Goal: Information Seeking & Learning: Understand process/instructions

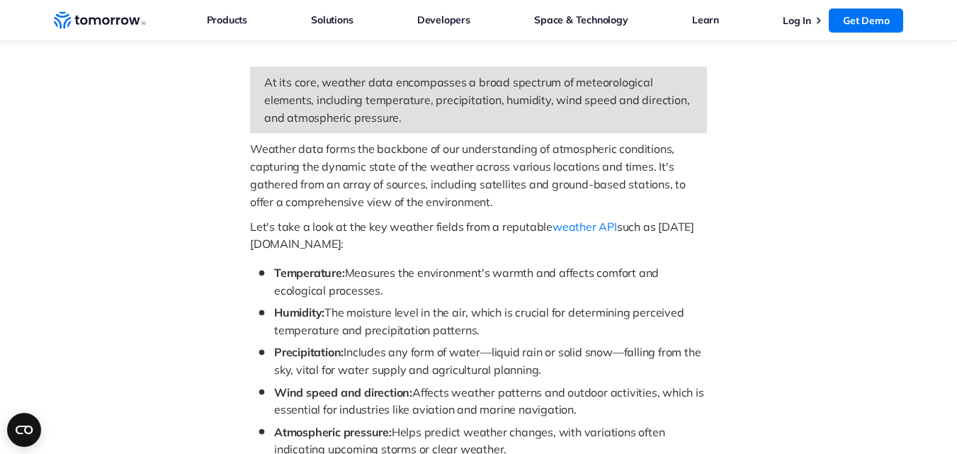
scroll to position [765, 0]
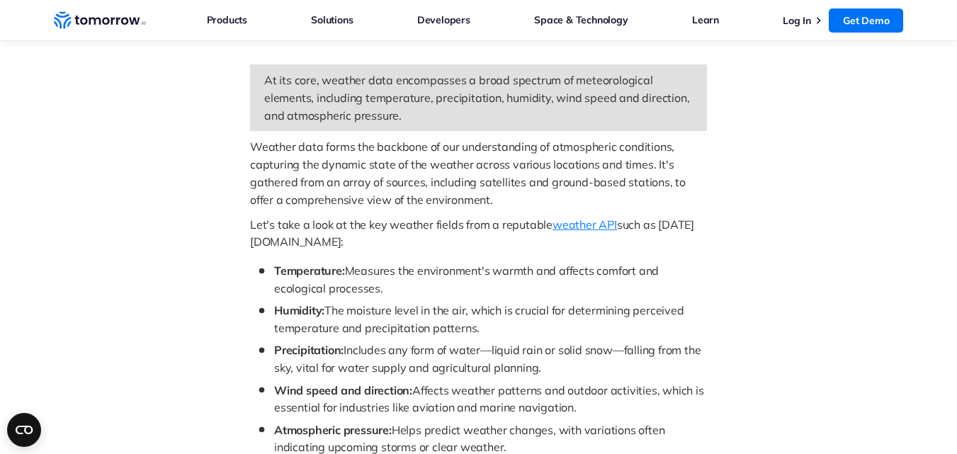
click at [598, 217] on span "weather API" at bounding box center [584, 224] width 64 height 14
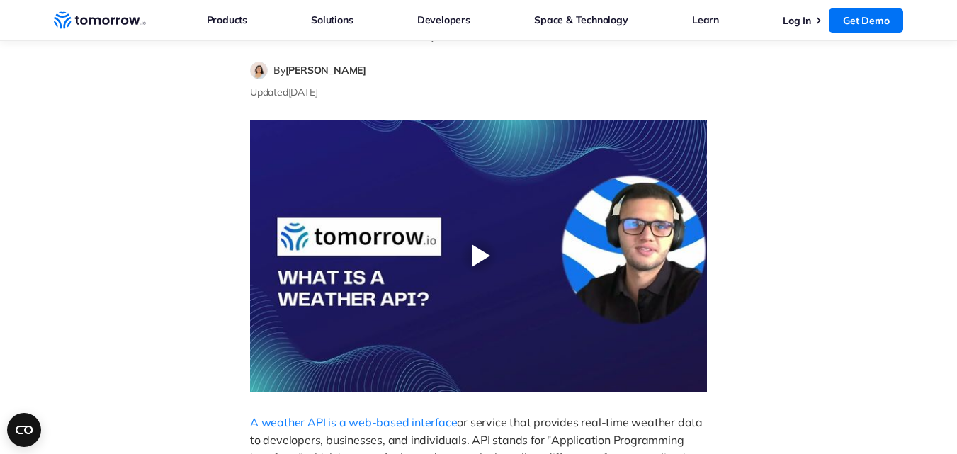
scroll to position [255, 0]
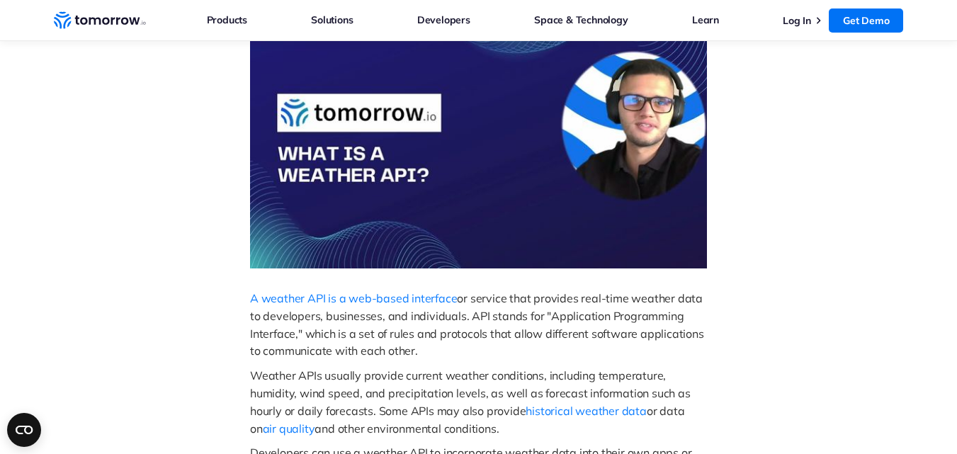
click at [476, 375] on span "Weather APIs usually provide current weather conditions, including temperature,…" at bounding box center [471, 393] width 443 height 50
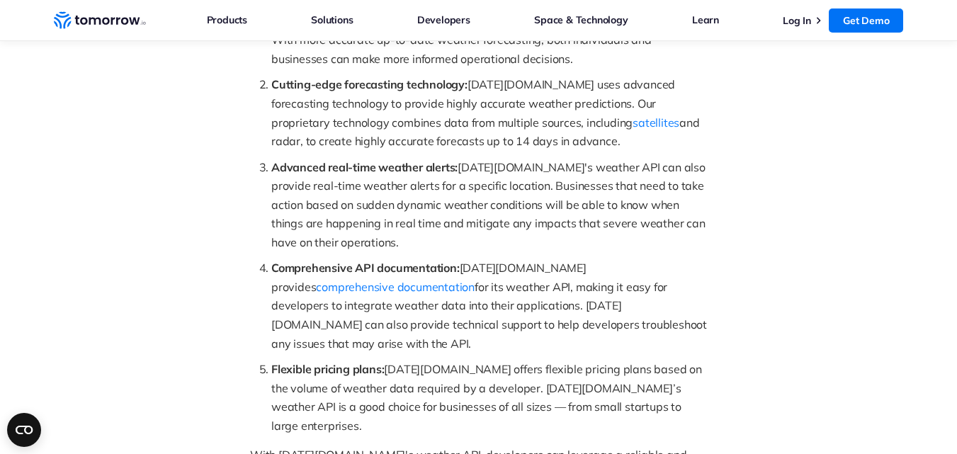
scroll to position [1133, 0]
click at [474, 281] on span "comprehensive documentation" at bounding box center [395, 288] width 159 height 14
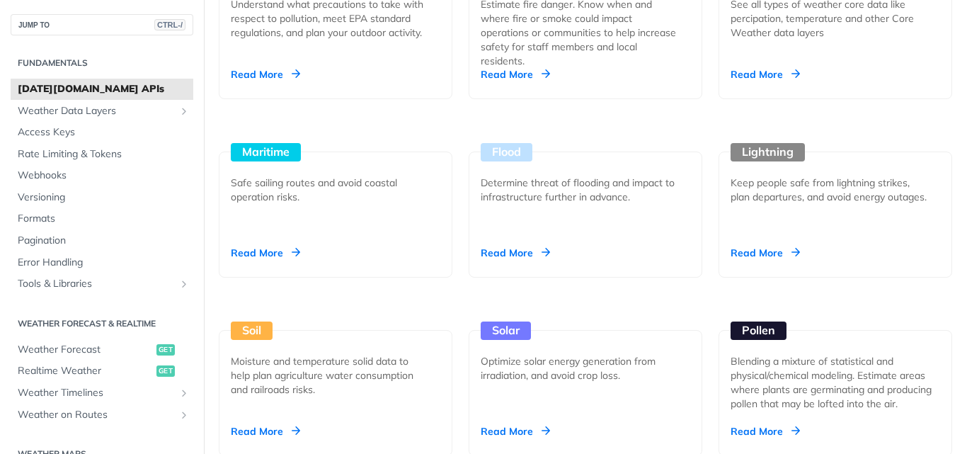
scroll to position [1388, 0]
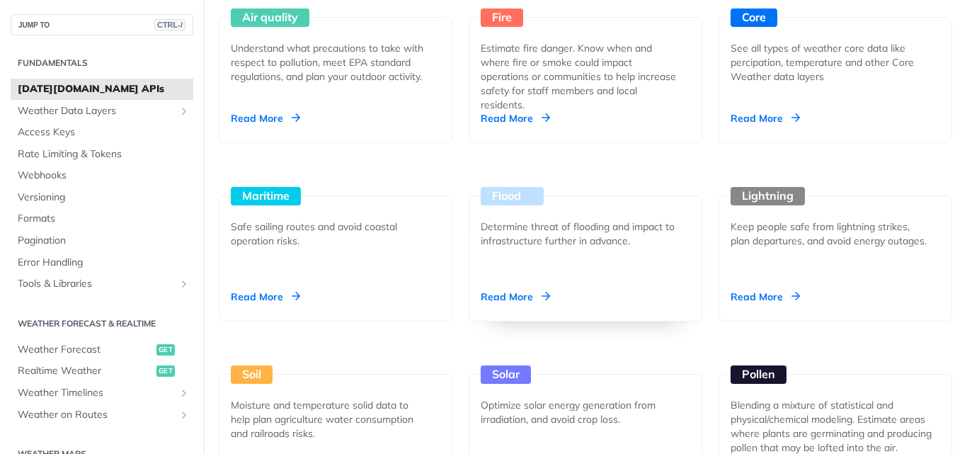
click at [515, 304] on div "Read More" at bounding box center [515, 297] width 69 height 14
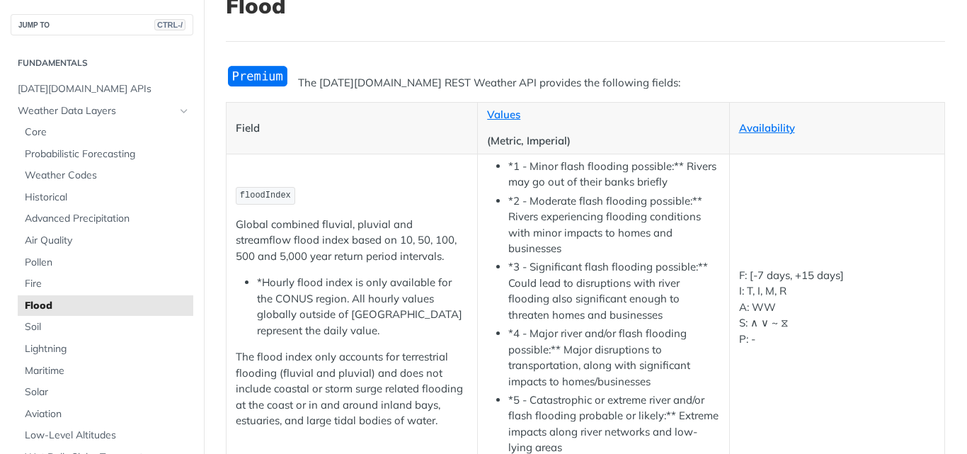
scroll to position [105, 0]
click at [95, 214] on span "Advanced Precipitation" at bounding box center [107, 219] width 165 height 14
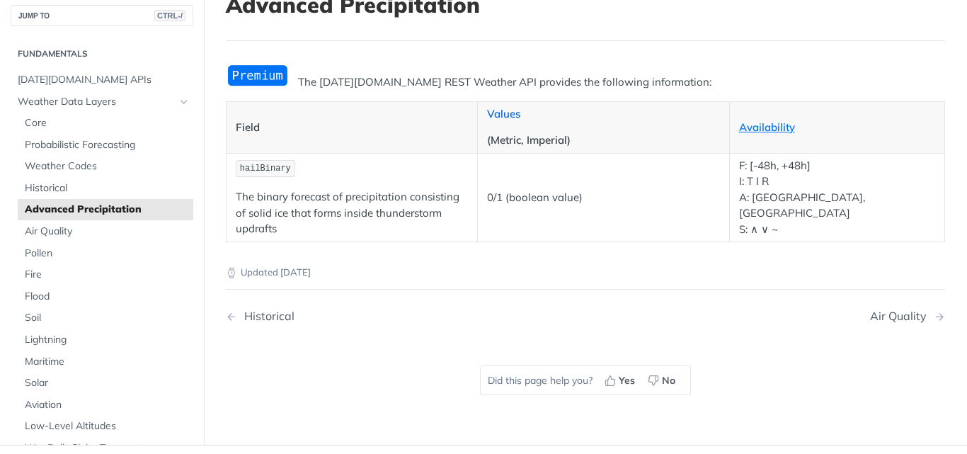
click at [508, 118] on link "Values" at bounding box center [503, 113] width 33 height 13
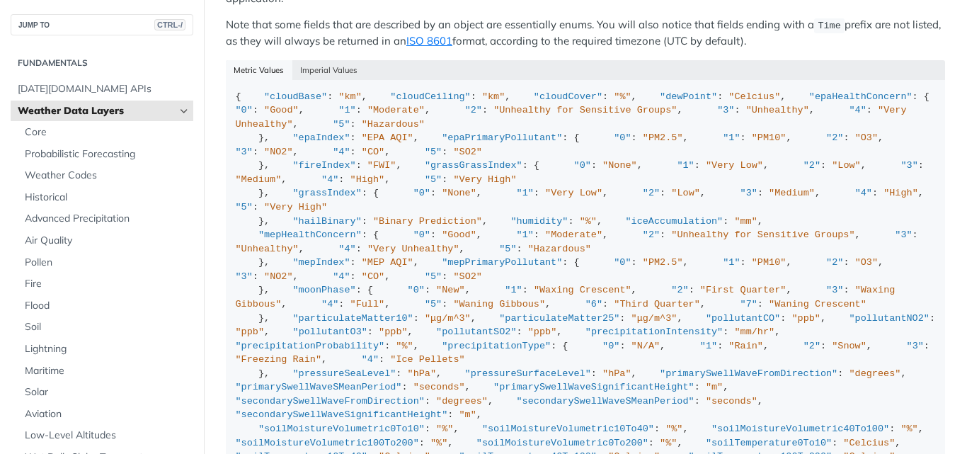
scroll to position [1493, 0]
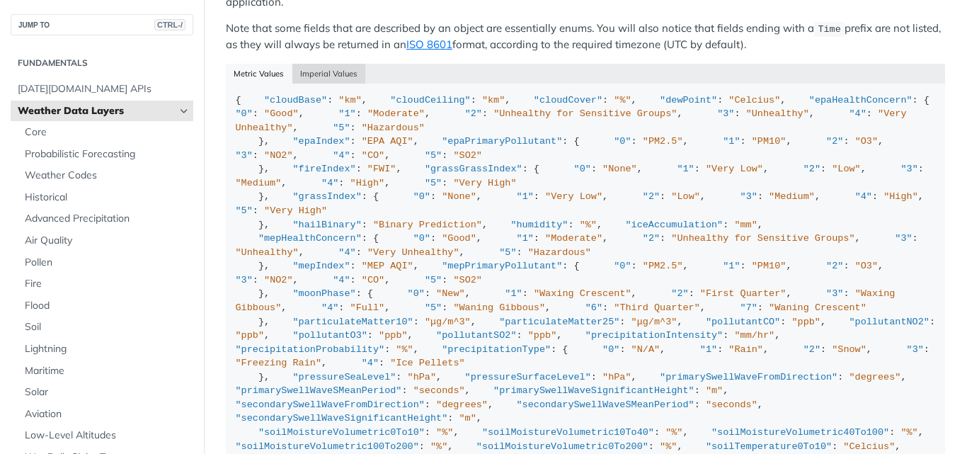
click at [329, 81] on button "Imperial Values" at bounding box center [329, 74] width 74 height 20
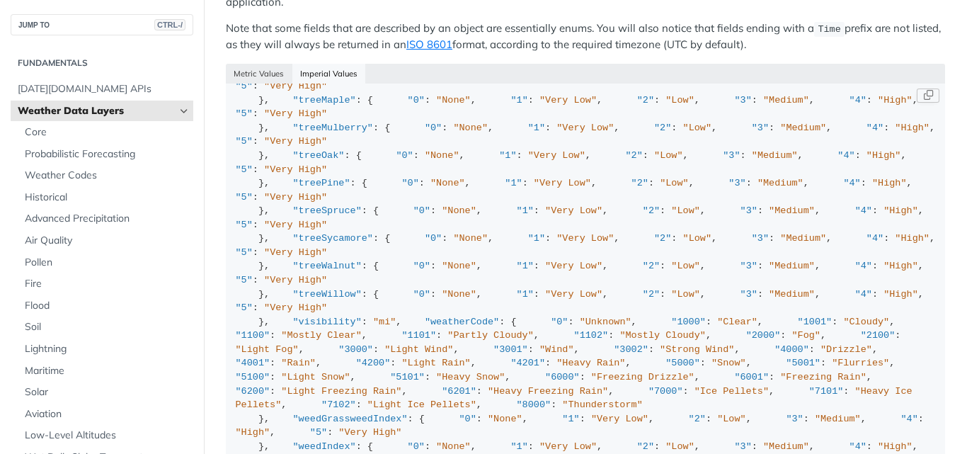
scroll to position [935, 0]
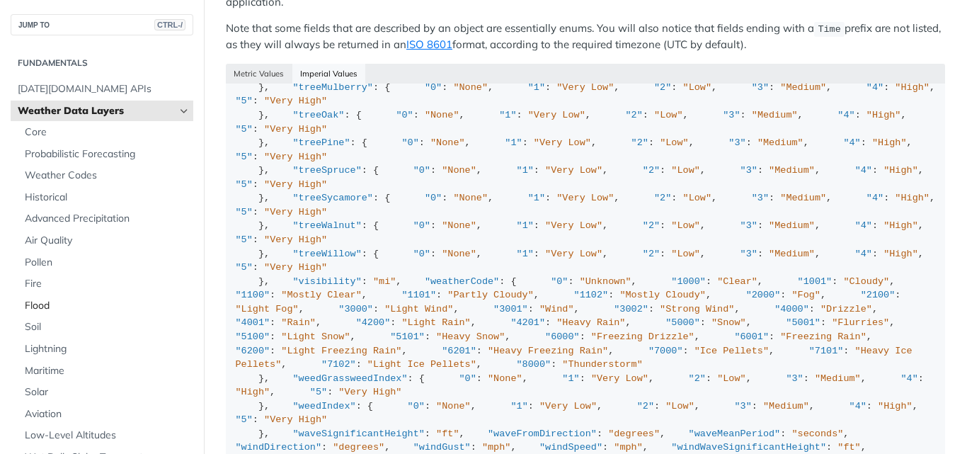
click at [64, 301] on span "Flood" at bounding box center [107, 306] width 165 height 14
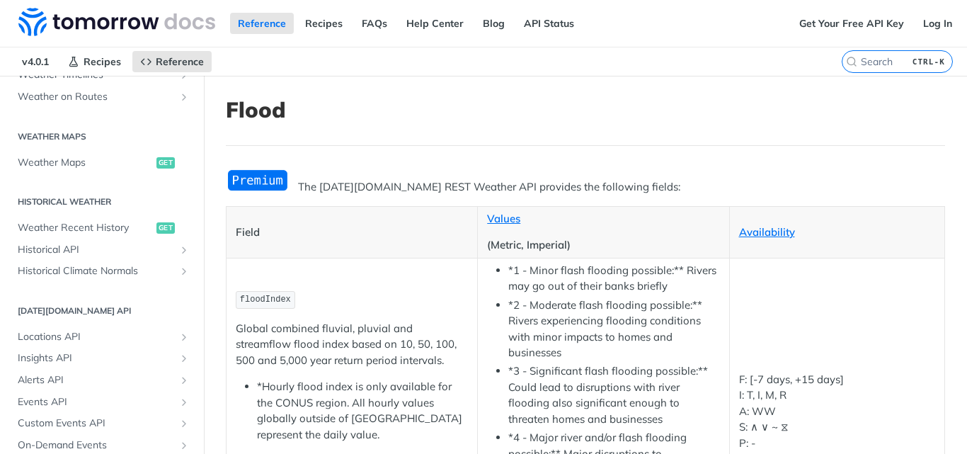
scroll to position [746, 0]
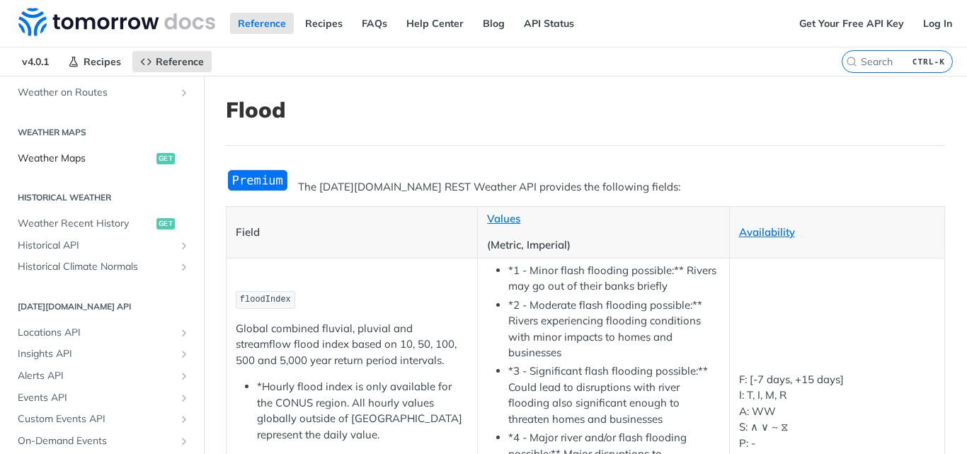
click at [77, 164] on span "Weather Maps" at bounding box center [85, 159] width 135 height 14
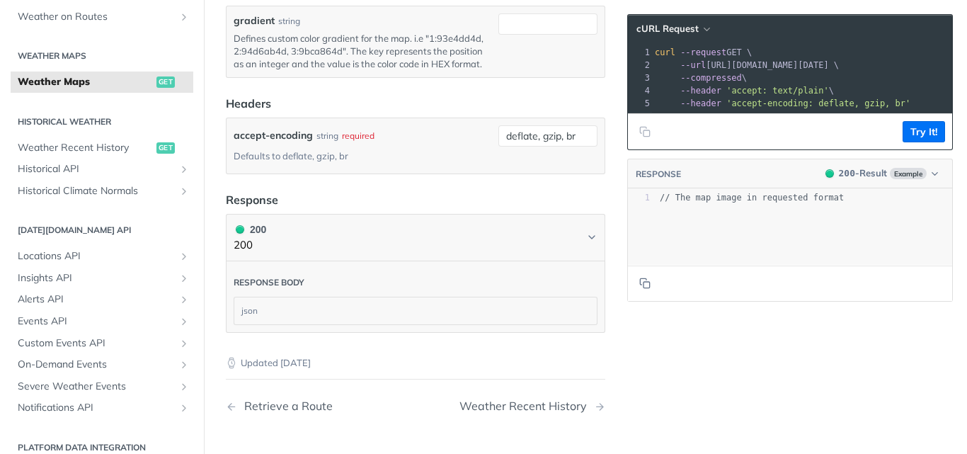
scroll to position [1728, 0]
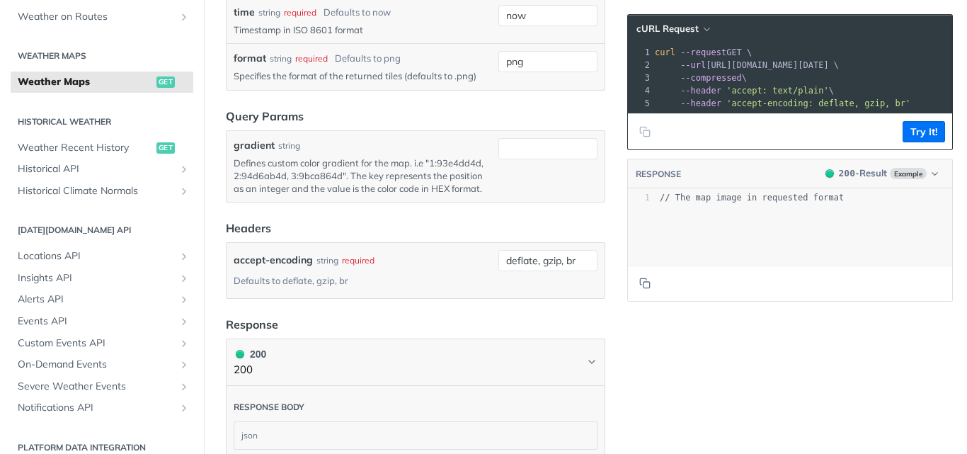
scroll to position [1681, 0]
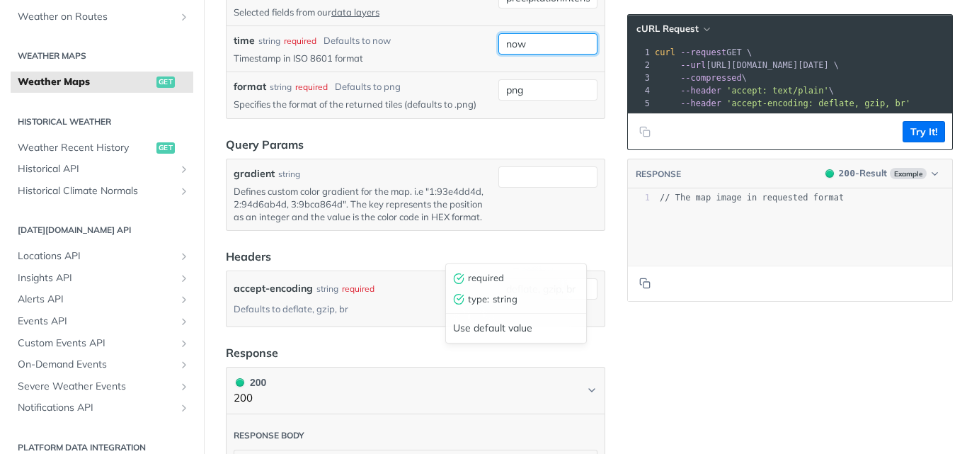
click at [525, 55] on input "now" at bounding box center [547, 43] width 99 height 21
type input "n"
type input "daily"
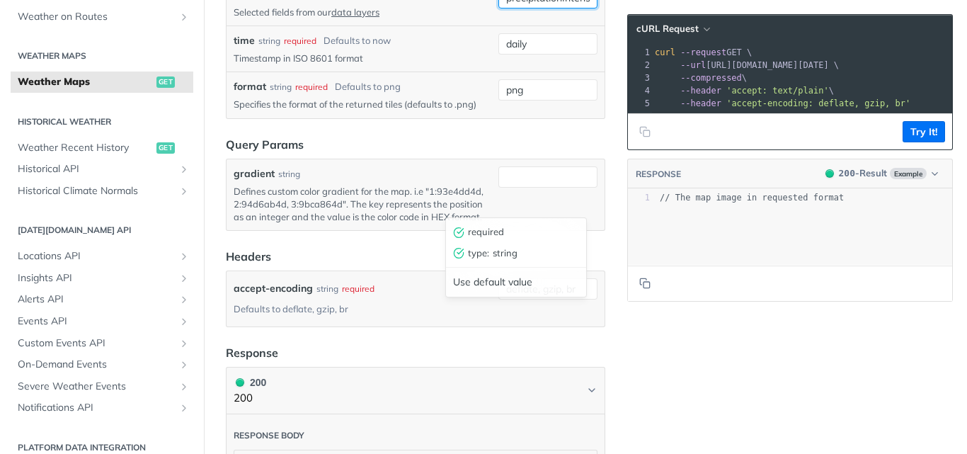
click at [515, 118] on div "format string required Defaults to png Specifies the format of the returned til…" at bounding box center [416, 95] width 378 height 46
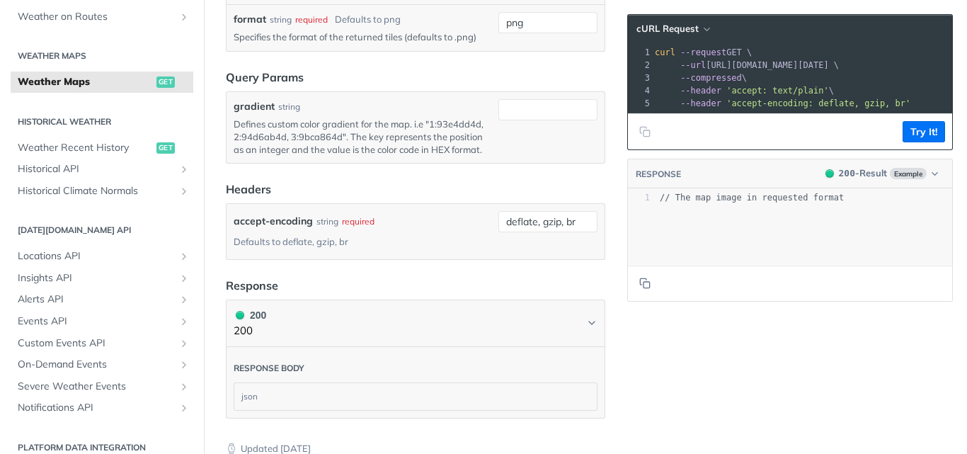
scroll to position [1681, 0]
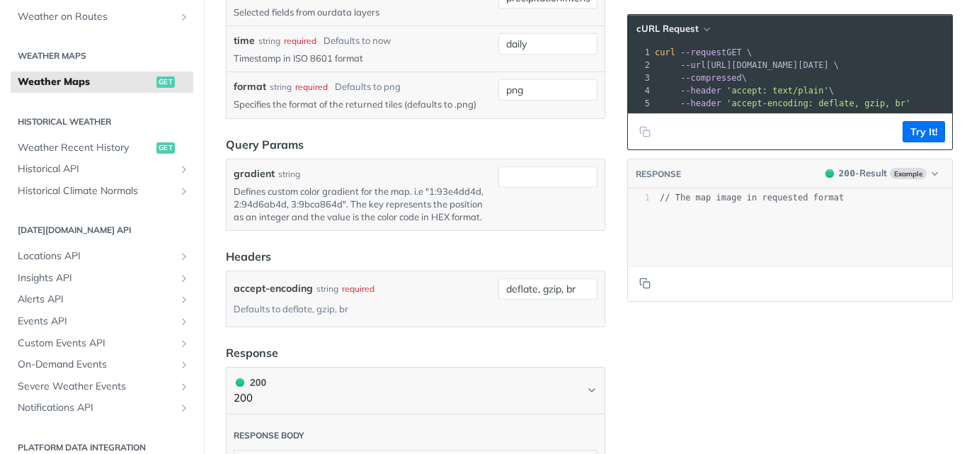
click at [345, 18] on link "data layers" at bounding box center [355, 11] width 48 height 11
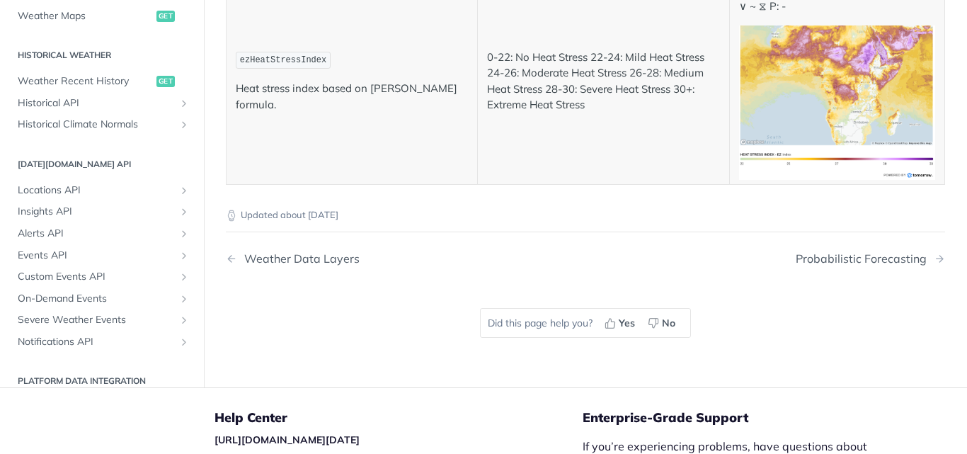
scroll to position [5731, 0]
